Goal: Task Accomplishment & Management: Manage account settings

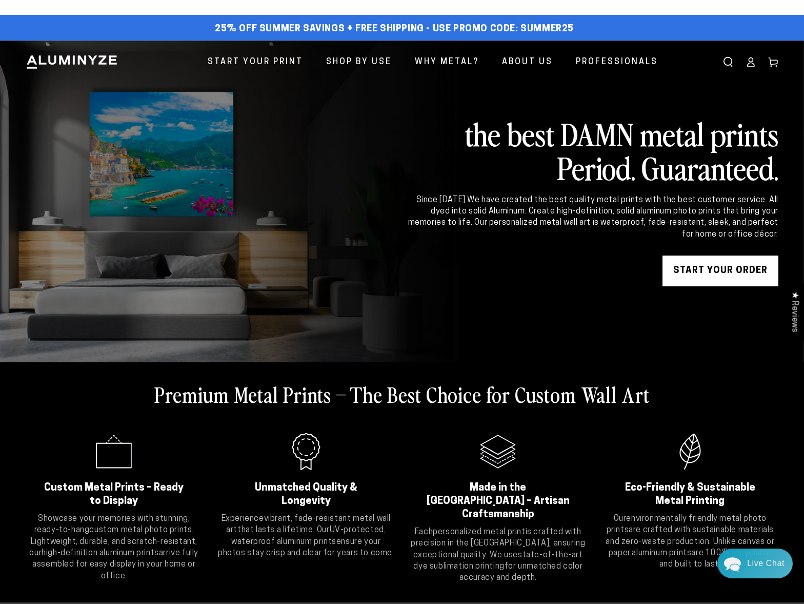
click at [751, 61] on icon at bounding box center [751, 62] width 10 height 10
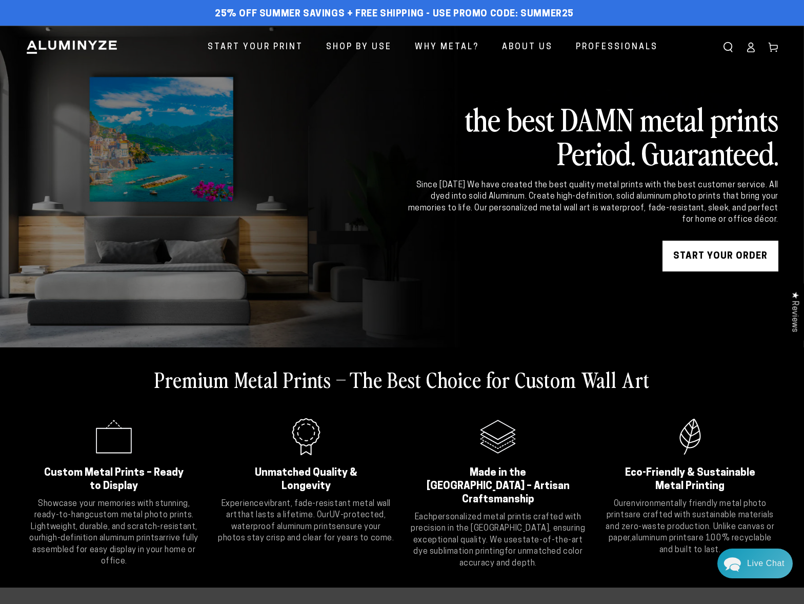
click at [755, 50] on icon at bounding box center [751, 47] width 10 height 10
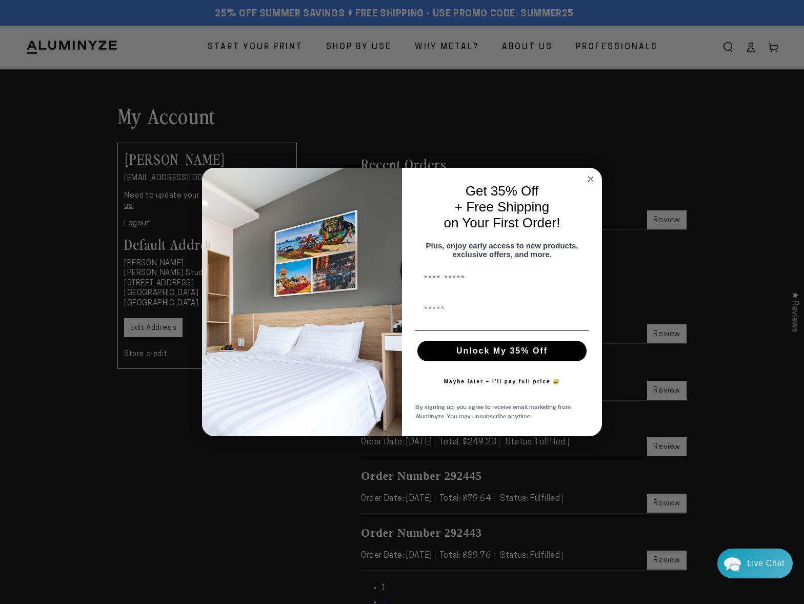
click at [444, 282] on input "First Name" at bounding box center [502, 279] width 173 height 21
click input "******" at bounding box center [0, 0] width 0 height 0
type input "***"
type input "**********"
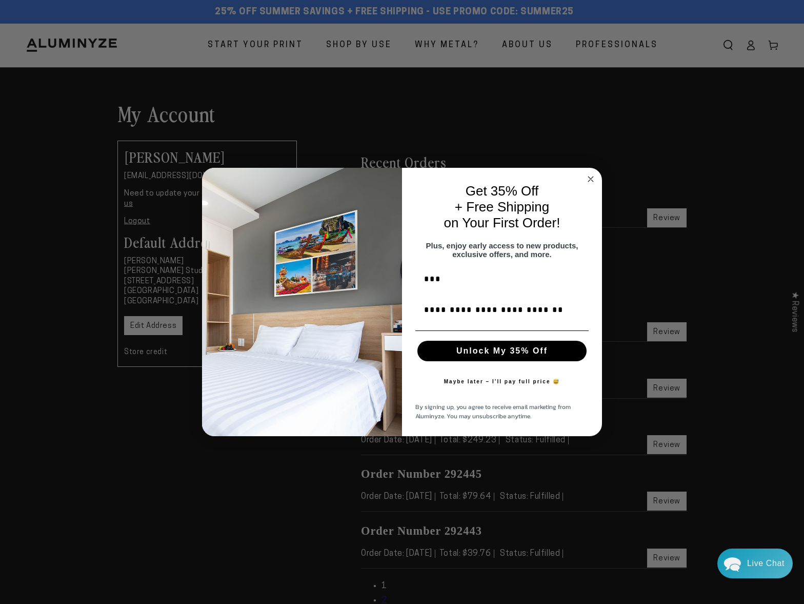
click at [469, 358] on button "Unlock My 35% Off" at bounding box center [502, 351] width 169 height 21
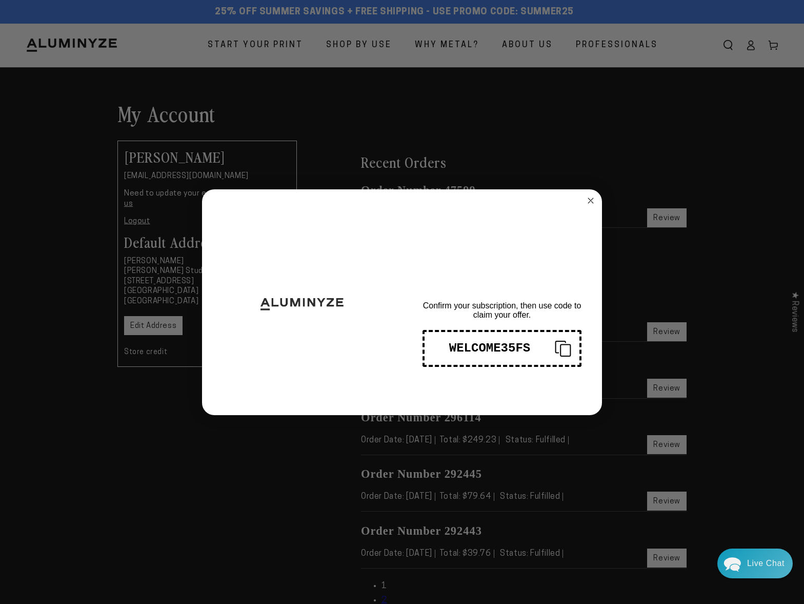
scroll to position [0, 0]
click at [564, 346] on icon "Copy coupon code" at bounding box center [559, 348] width 25 height 16
drag, startPoint x: 454, startPoint y: 347, endPoint x: 447, endPoint y: 351, distance: 7.8
click at [454, 347] on div "WELCOME35FS" at bounding box center [490, 348] width 114 height 14
drag, startPoint x: 239, startPoint y: 463, endPoint x: 253, endPoint y: 412, distance: 53.3
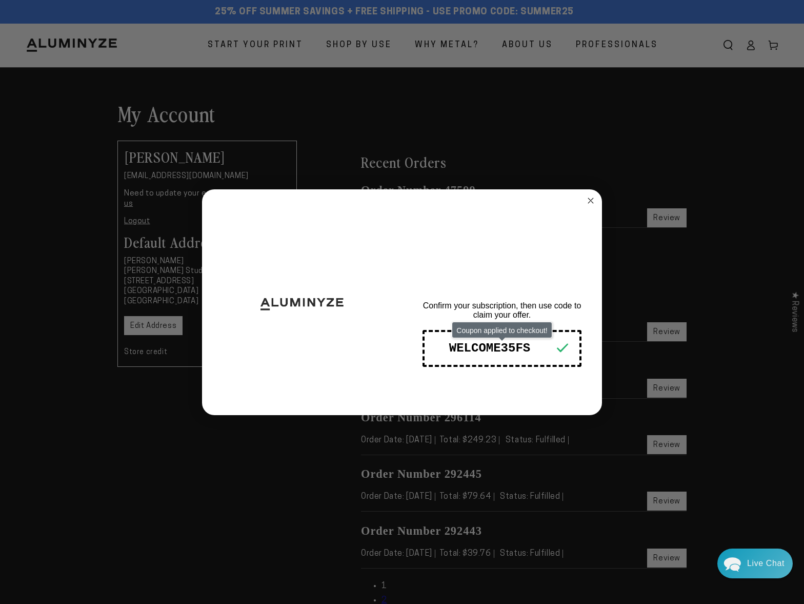
click at [239, 463] on div "Close dialog THANKS FOR SIGNING UP! Confirm your subscription, then use code to…" at bounding box center [402, 302] width 804 height 604
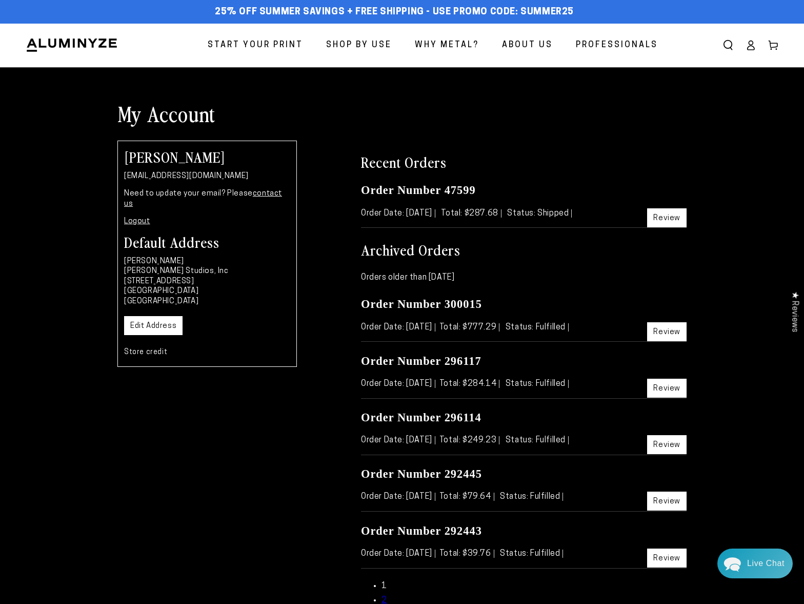
click at [667, 327] on link "Review" at bounding box center [667, 331] width 40 height 19
click at [429, 414] on link "Order Number 296114" at bounding box center [421, 417] width 121 height 13
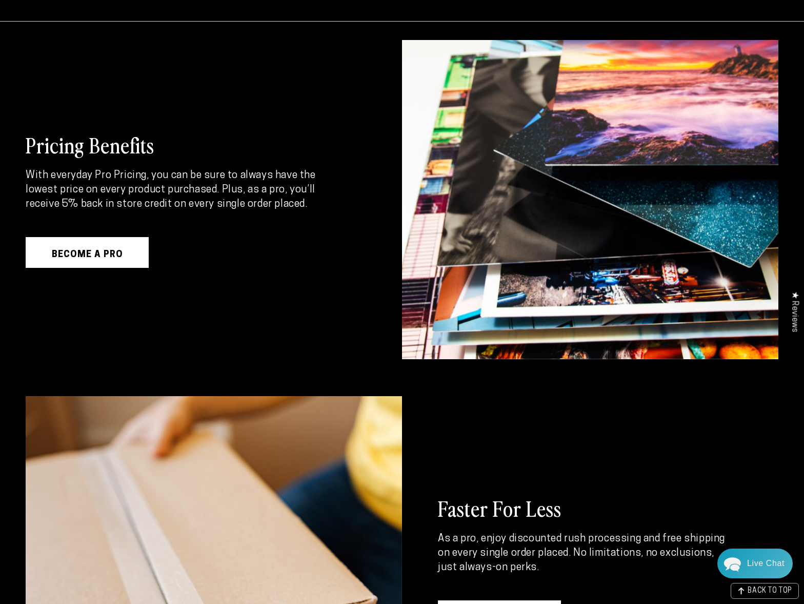
scroll to position [586, 0]
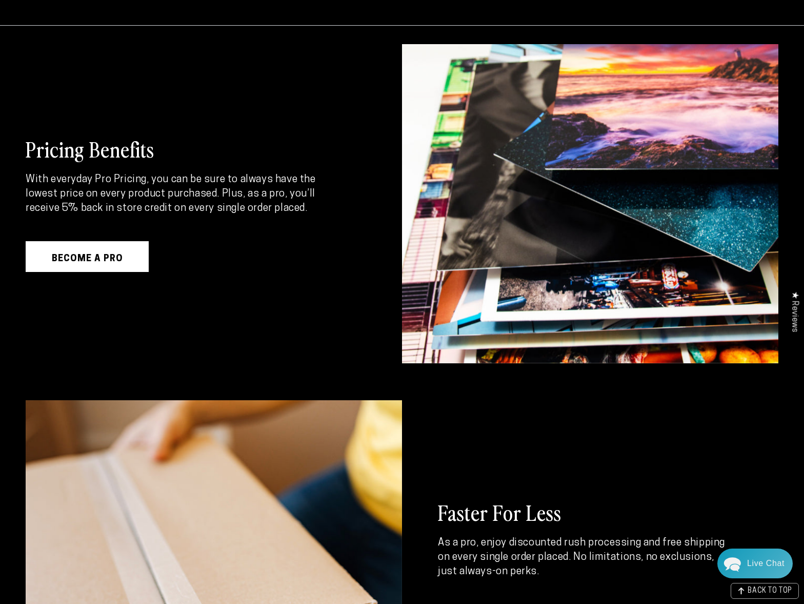
click at [97, 260] on link "Become A Pro" at bounding box center [87, 256] width 123 height 31
